Goal: Information Seeking & Learning: Learn about a topic

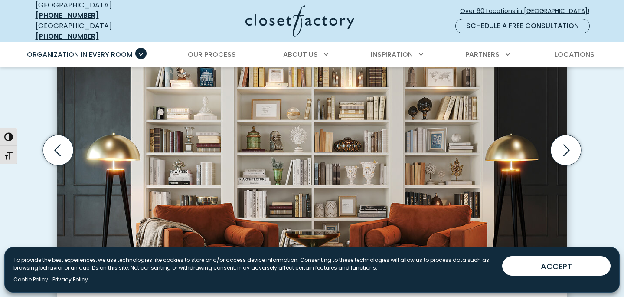
scroll to position [308, 0]
click at [562, 147] on icon "Next slide" at bounding box center [566, 149] width 30 height 30
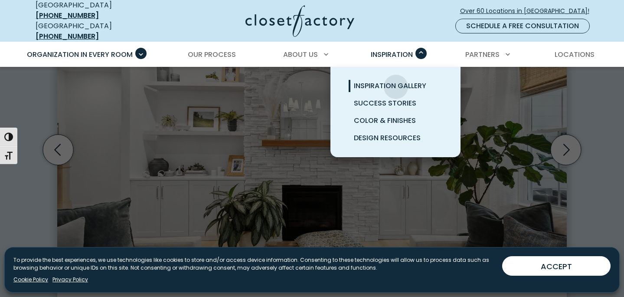
click at [396, 81] on span "Inspiration Gallery" at bounding box center [390, 86] width 72 height 10
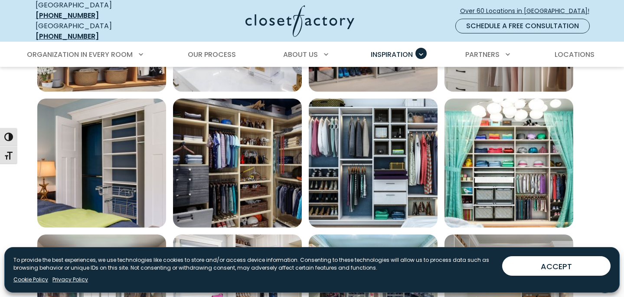
scroll to position [539, 0]
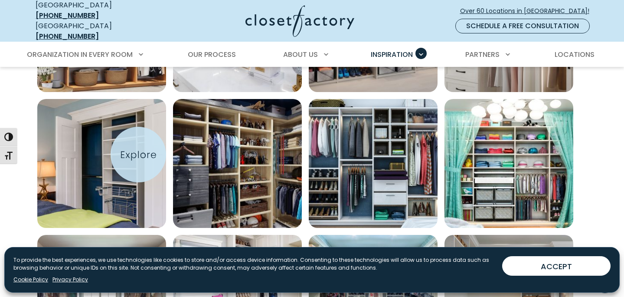
click at [138, 154] on img "Open inspiration gallery to preview enlarged image" at bounding box center [101, 163] width 129 height 129
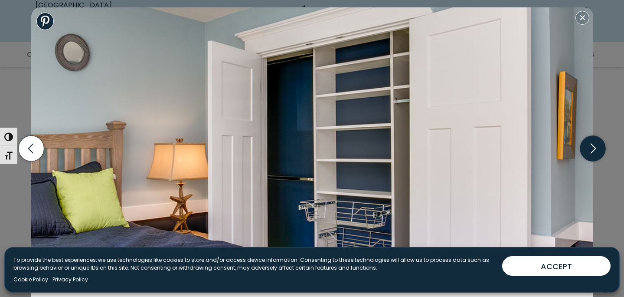
click at [593, 154] on icon "button" at bounding box center [593, 149] width 26 height 26
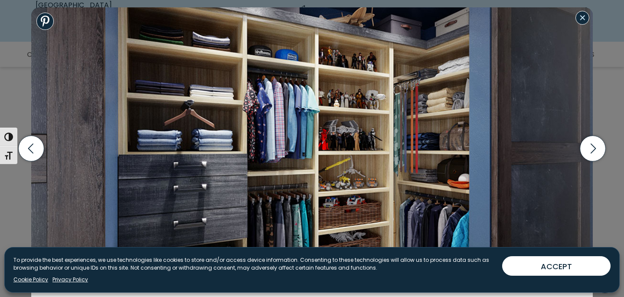
click at [579, 13] on button "Close modal" at bounding box center [582, 18] width 14 height 14
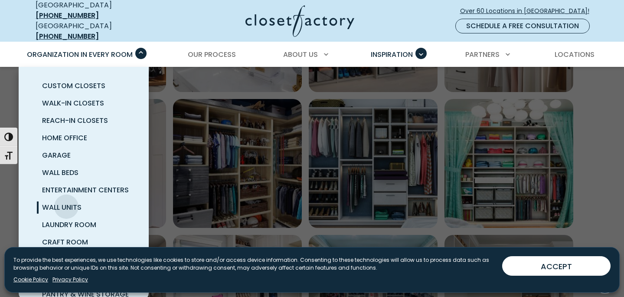
click at [66, 202] on span "Wall Units" at bounding box center [61, 207] width 39 height 10
